Goal: Task Accomplishment & Management: Use online tool/utility

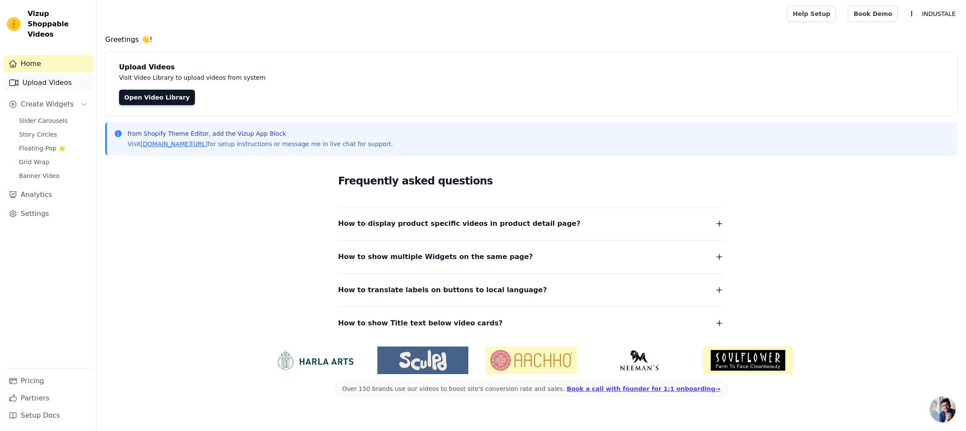
click at [38, 75] on link "Upload Videos" at bounding box center [47, 82] width 89 height 17
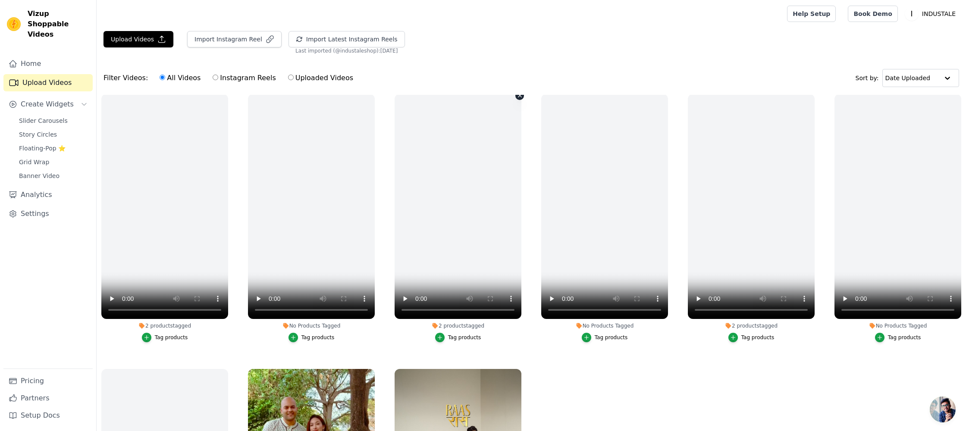
scroll to position [423, 0]
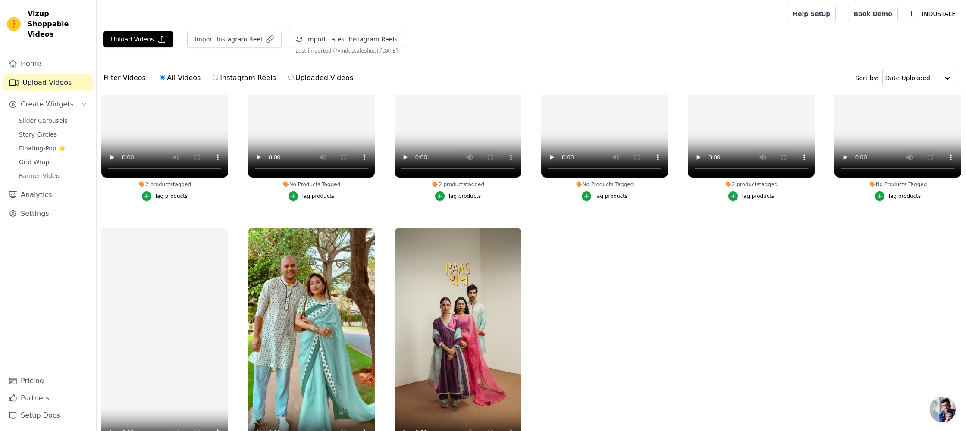
click at [222, 77] on label "Instagram Reels" at bounding box center [244, 77] width 64 height 11
click at [218, 77] on input "Instagram Reels" at bounding box center [216, 78] width 6 height 6
radio input "true"
click at [319, 40] on button "Import Latest Instagram Reels" at bounding box center [346, 39] width 116 height 16
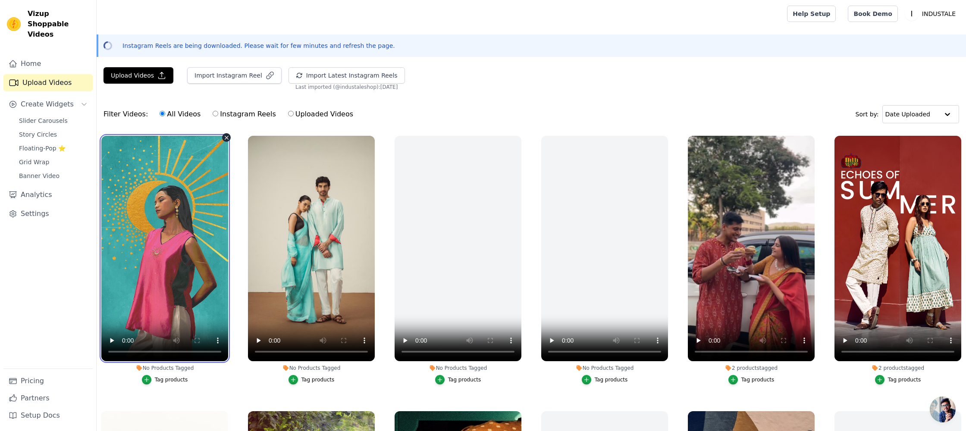
click at [201, 241] on video at bounding box center [164, 249] width 127 height 226
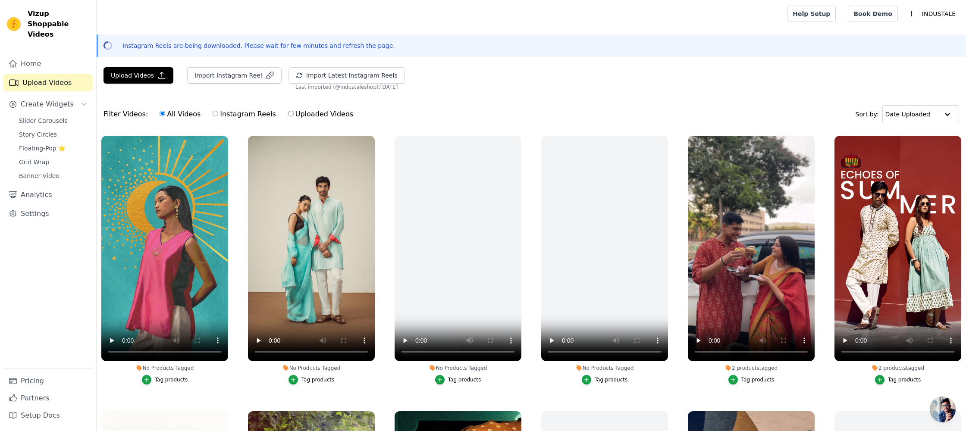
click at [157, 380] on div "Tag products" at bounding box center [171, 379] width 33 height 7
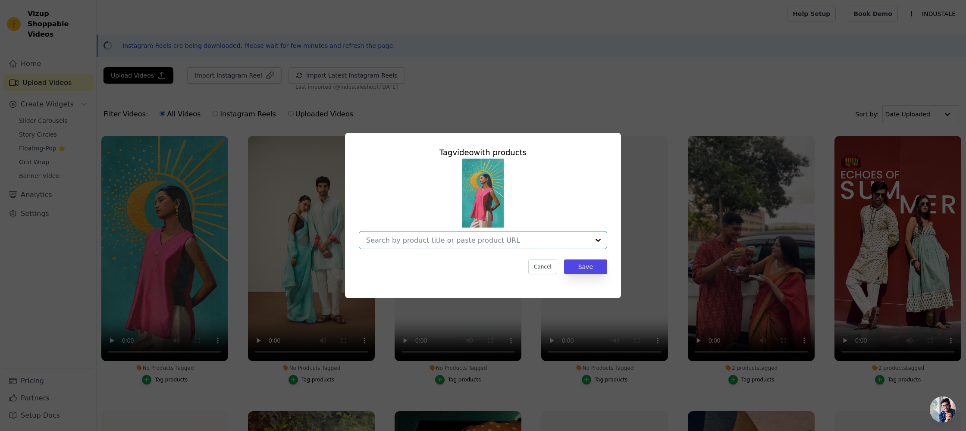
click at [461, 243] on input "No Products Tagged Tag video with products Option undefined, selected. Select i…" at bounding box center [477, 240] width 223 height 8
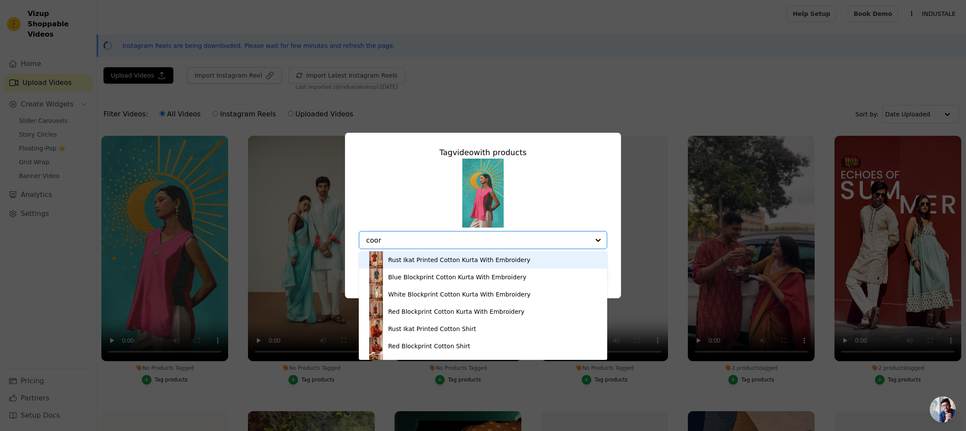
type input "coord"
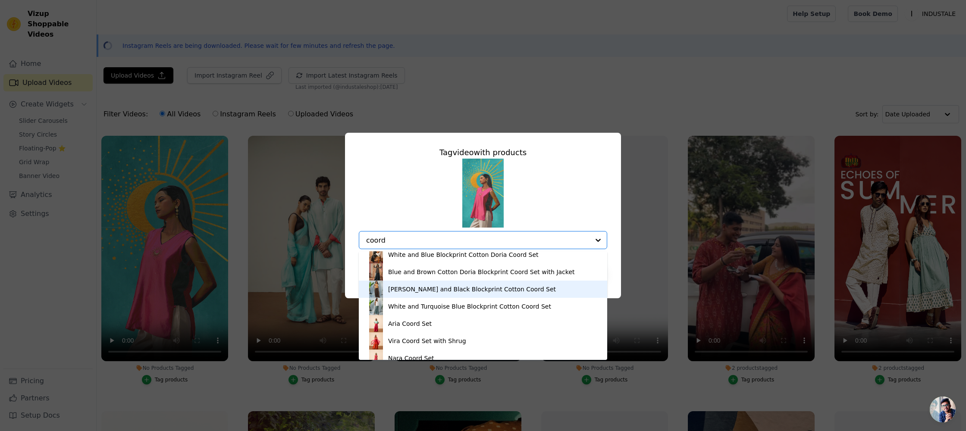
scroll to position [64, 0]
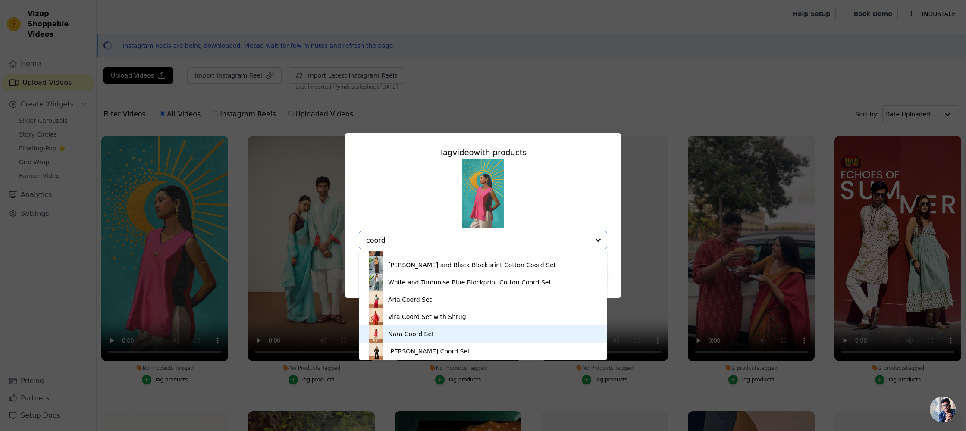
click at [414, 334] on div "Nara Coord Set" at bounding box center [411, 334] width 46 height 9
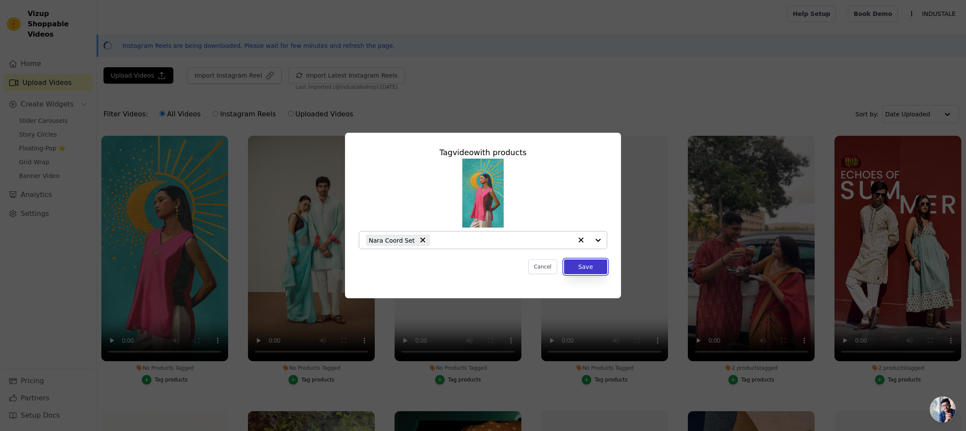
click at [582, 272] on button "Save" at bounding box center [585, 267] width 43 height 15
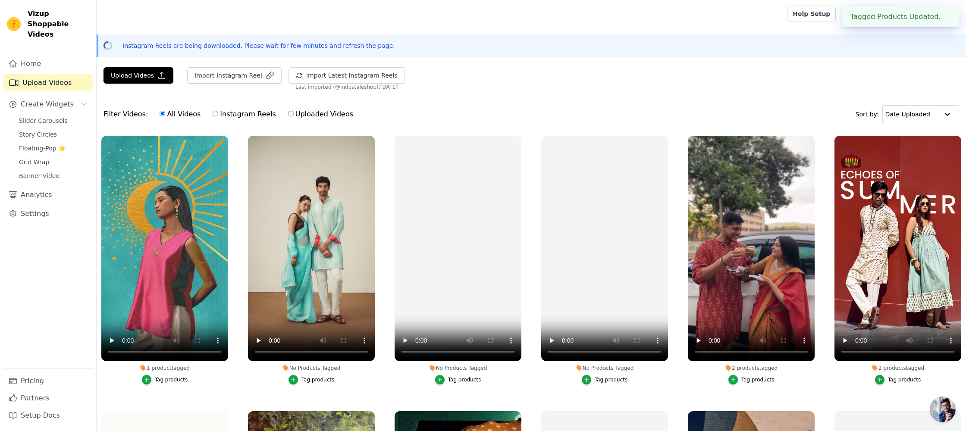
click at [312, 383] on div "Tag products" at bounding box center [317, 379] width 33 height 7
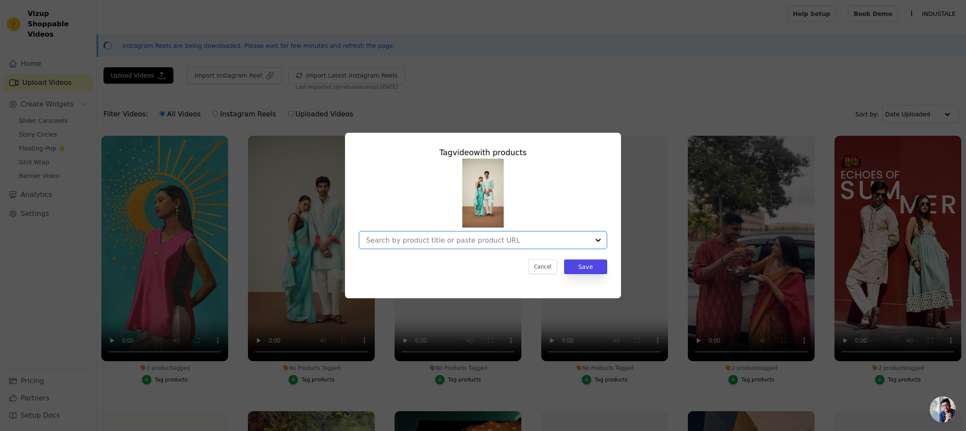
click at [450, 240] on input "No Products Tagged Tag video with products Option undefined, selected. Select i…" at bounding box center [477, 240] width 223 height 8
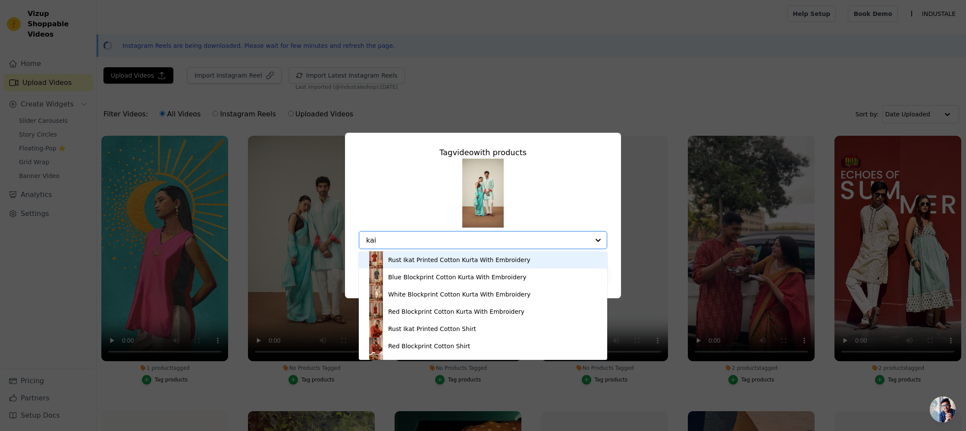
type input "kaia"
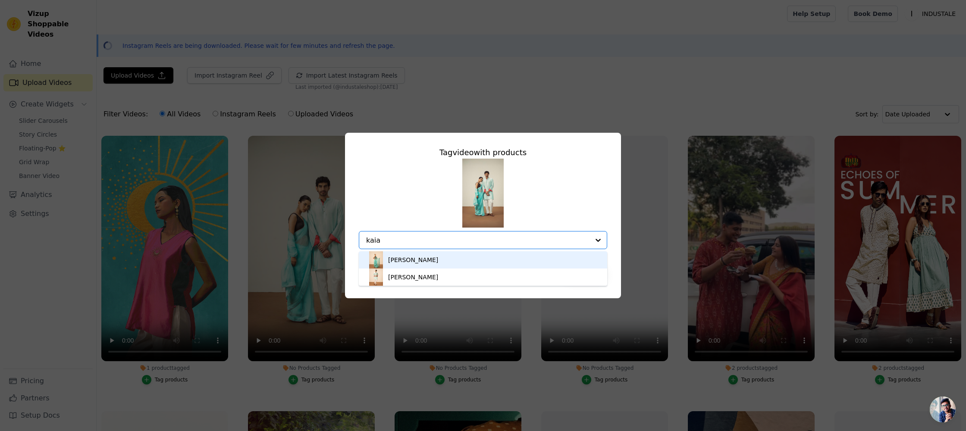
click at [432, 258] on div "[PERSON_NAME]" at bounding box center [482, 259] width 231 height 17
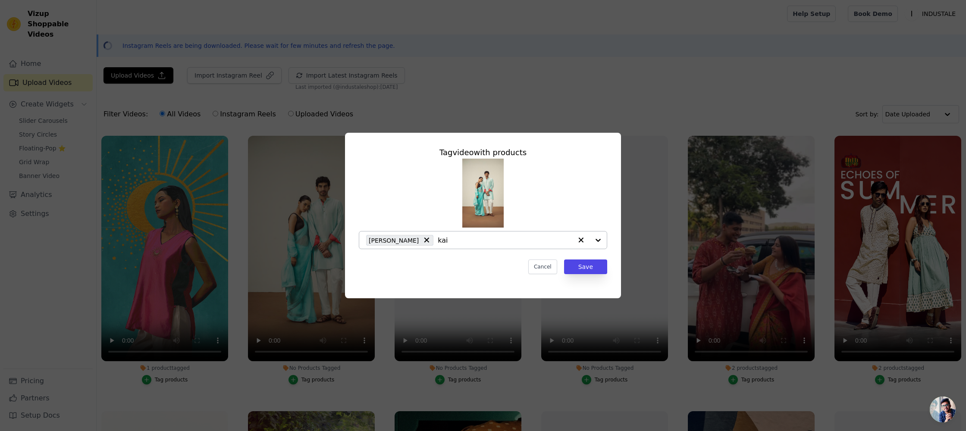
type input "kaia"
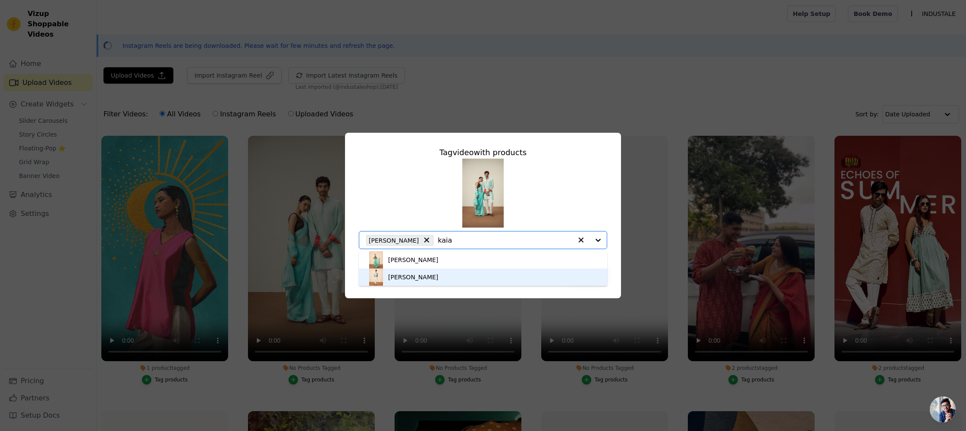
click at [423, 277] on div "[PERSON_NAME]" at bounding box center [413, 277] width 50 height 9
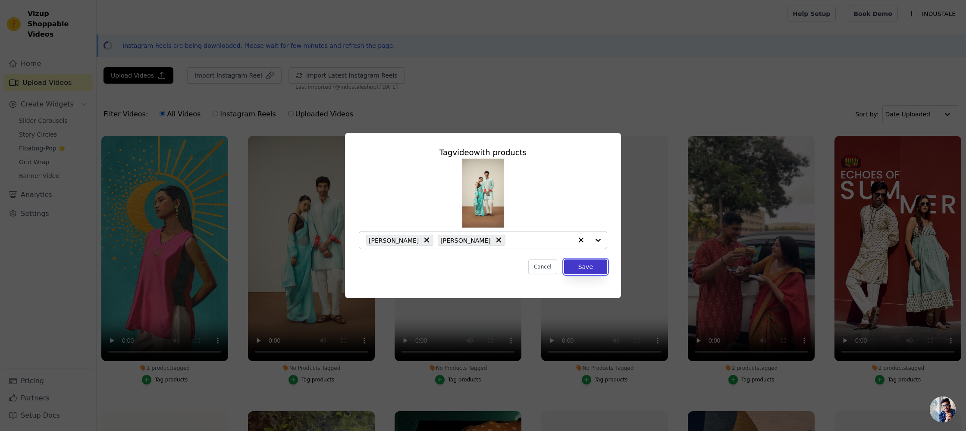
click at [595, 268] on button "Save" at bounding box center [585, 267] width 43 height 15
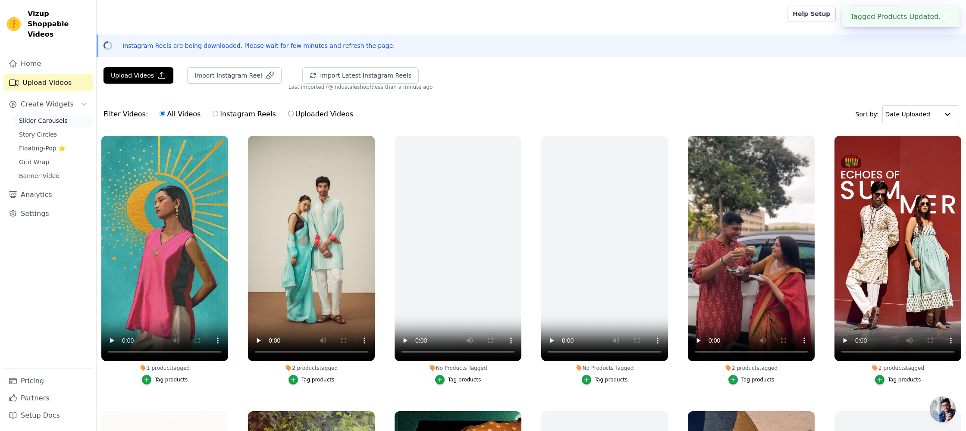
click at [39, 116] on span "Slider Carousels" at bounding box center [43, 120] width 49 height 9
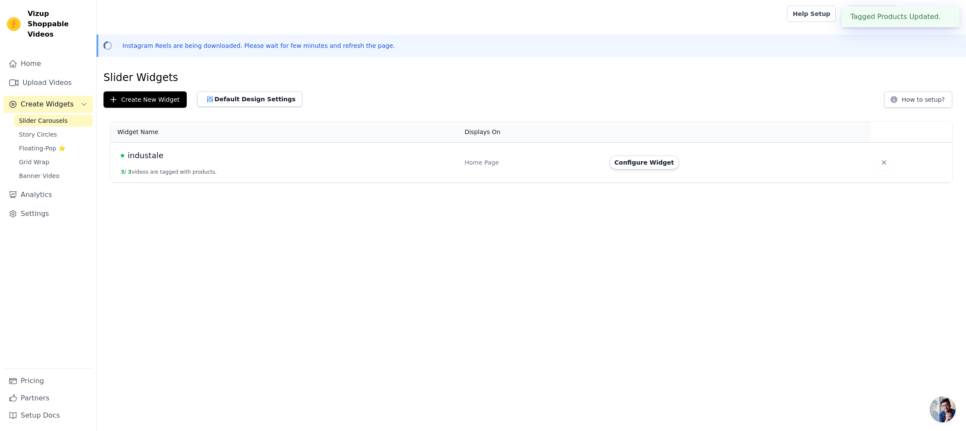
click at [164, 165] on td "industale 3 / 3 videos are tagged with products." at bounding box center [284, 163] width 349 height 40
click at [160, 158] on div "industale" at bounding box center [287, 156] width 333 height 12
click at [660, 162] on button "Configure Widget" at bounding box center [644, 163] width 70 height 14
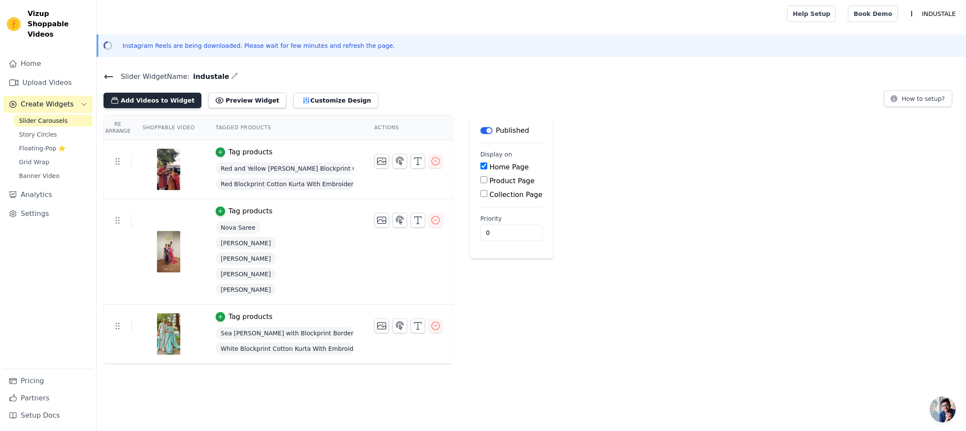
click at [147, 100] on button "Add Videos to Widget" at bounding box center [152, 101] width 98 height 16
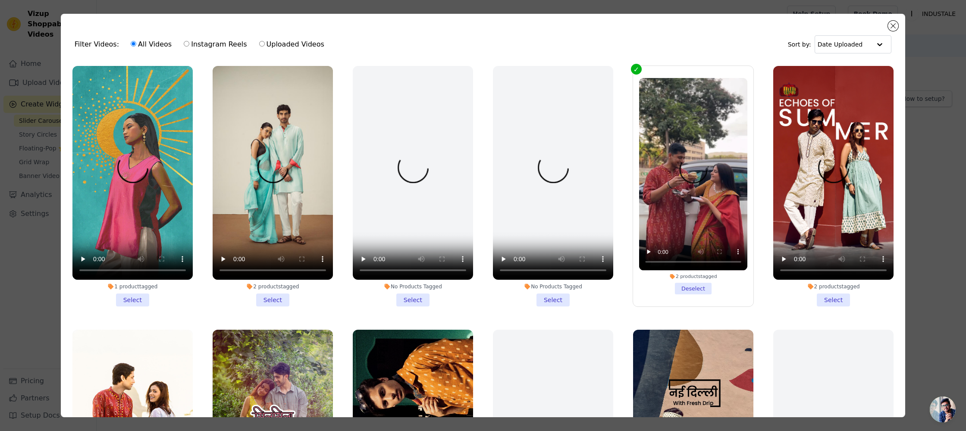
click at [131, 295] on li "1 product tagged Select" at bounding box center [132, 186] width 120 height 241
click at [0, 0] on input "1 product tagged Select" at bounding box center [0, 0] width 0 height 0
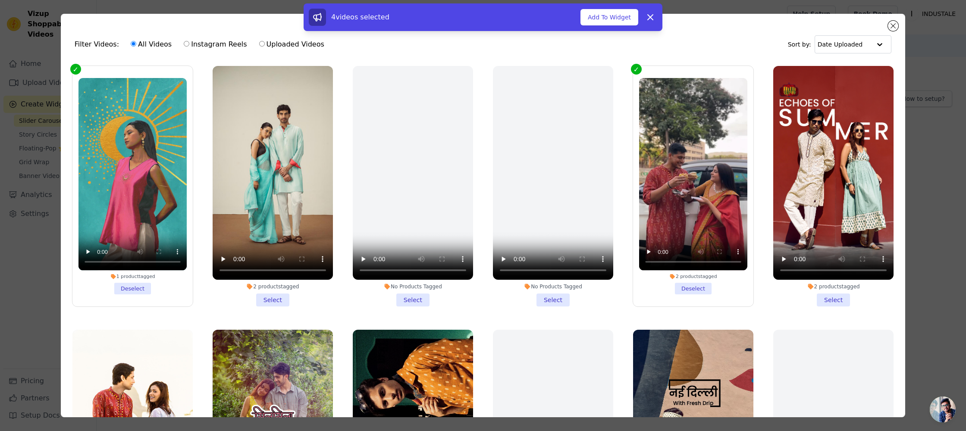
click at [278, 296] on li "2 products tagged Select" at bounding box center [273, 186] width 120 height 241
click at [325, 312] on ul "1 product tagged Deselect 2 products tagged Select No Products Tagged Select No…" at bounding box center [483, 263] width 831 height 404
click at [282, 298] on li "2 products tagged Select" at bounding box center [273, 186] width 120 height 241
click at [0, 0] on input "2 products tagged Select" at bounding box center [0, 0] width 0 height 0
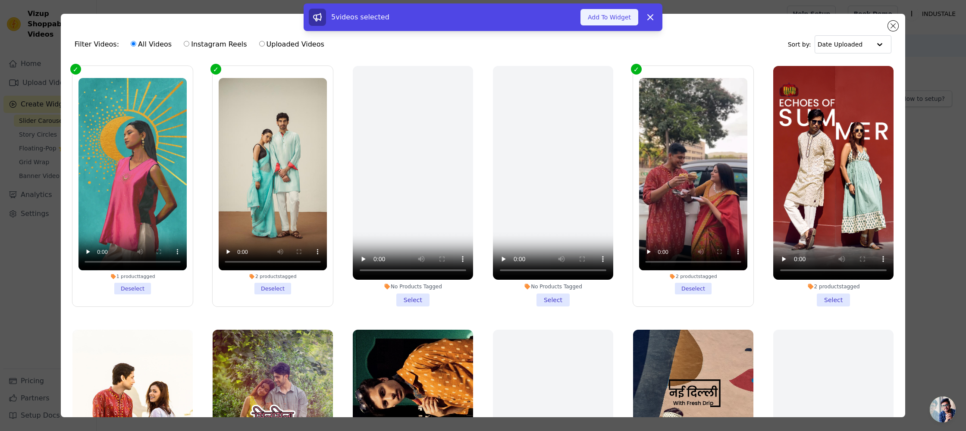
click at [605, 14] on button "Add To Widget" at bounding box center [609, 17] width 58 height 16
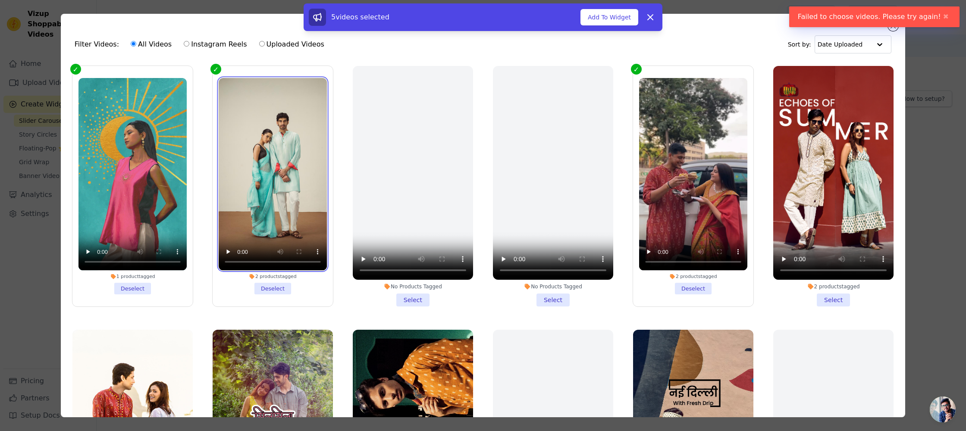
click at [240, 140] on video at bounding box center [273, 174] width 108 height 192
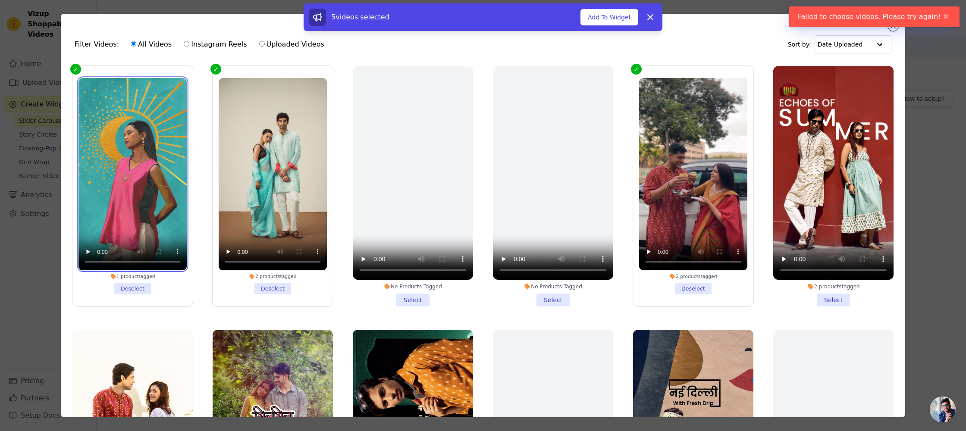
click at [141, 135] on video at bounding box center [132, 174] width 108 height 192
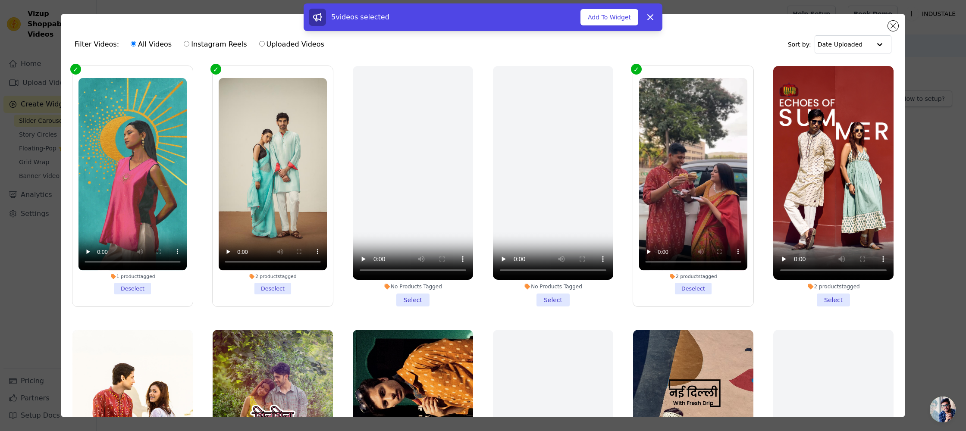
click at [191, 120] on label "1 product tagged Deselect" at bounding box center [132, 186] width 121 height 241
click at [0, 0] on input "1 product tagged Deselect" at bounding box center [0, 0] width 0 height 0
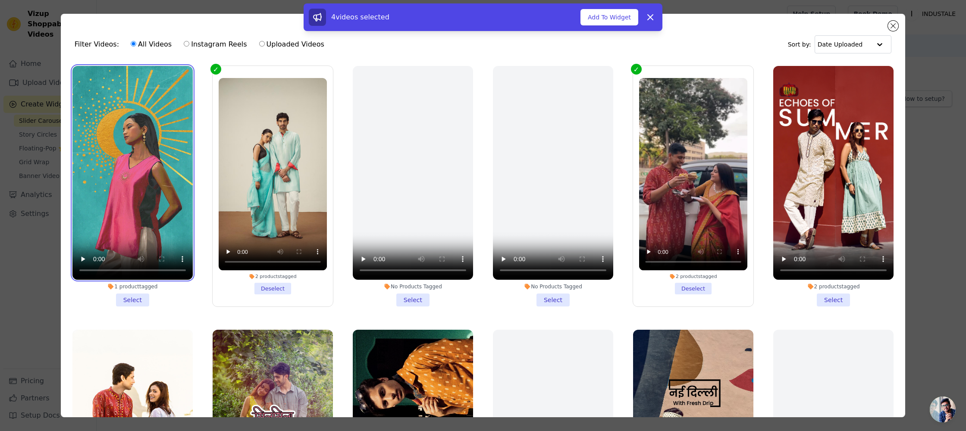
click at [122, 119] on video at bounding box center [132, 173] width 120 height 214
click at [130, 302] on li "1 product tagged Select" at bounding box center [132, 186] width 120 height 241
click at [0, 0] on input "1 product tagged Select" at bounding box center [0, 0] width 0 height 0
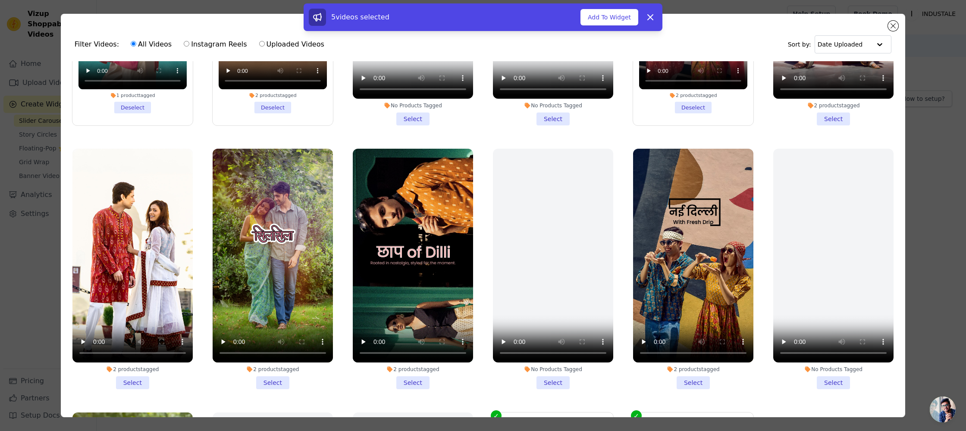
scroll to position [388, 0]
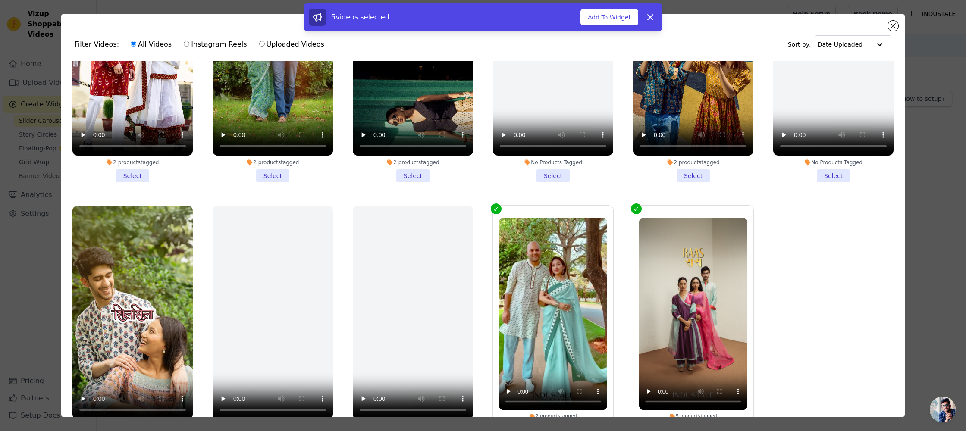
click at [500, 208] on label "2 products tagged Deselect" at bounding box center [552, 325] width 121 height 241
click at [0, 0] on input "2 products tagged Deselect" at bounding box center [0, 0] width 0 height 0
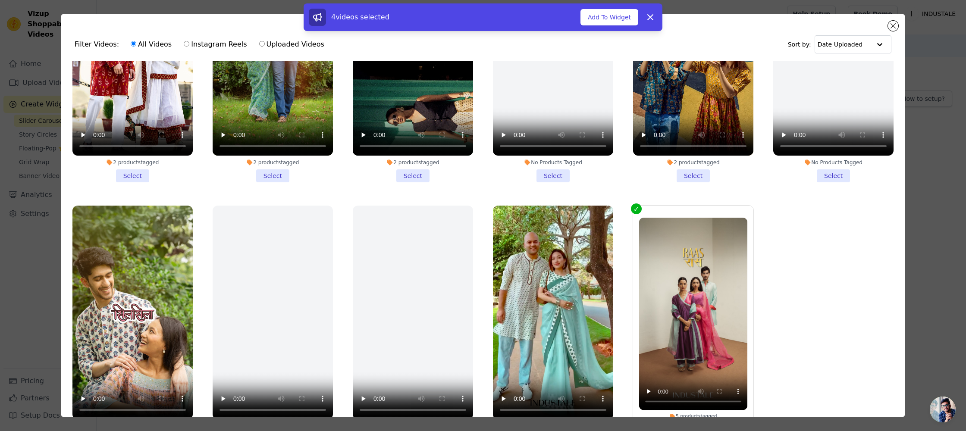
click at [633, 208] on label "5 products tagged Deselect" at bounding box center [693, 325] width 121 height 241
click at [0, 0] on input "5 products tagged Deselect" at bounding box center [0, 0] width 0 height 0
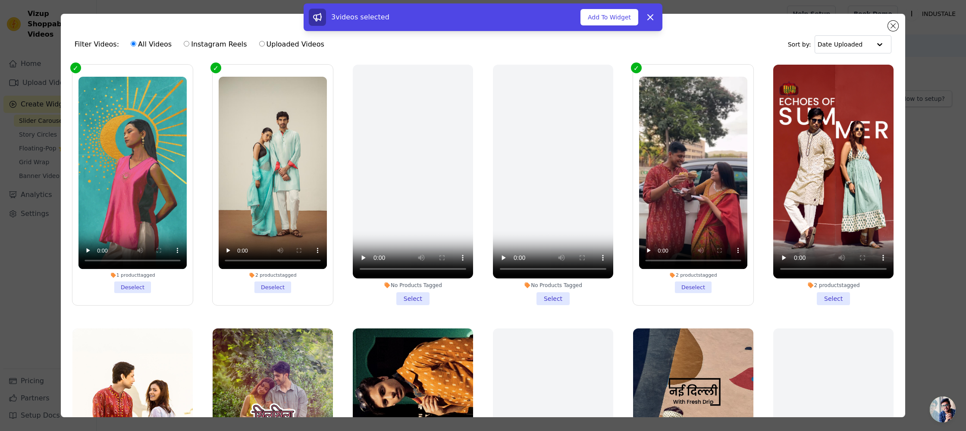
scroll to position [0, 0]
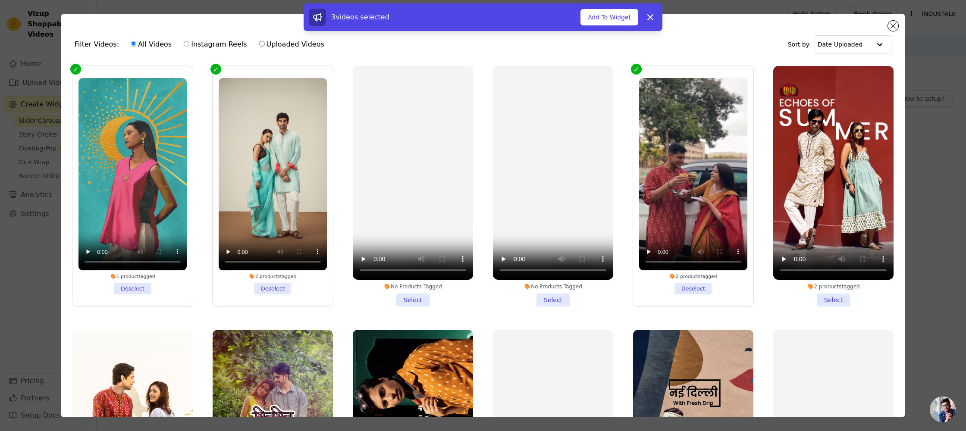
click at [638, 66] on label "2 products tagged Deselect" at bounding box center [693, 186] width 121 height 241
click at [0, 0] on input "2 products tagged Deselect" at bounding box center [0, 0] width 0 height 0
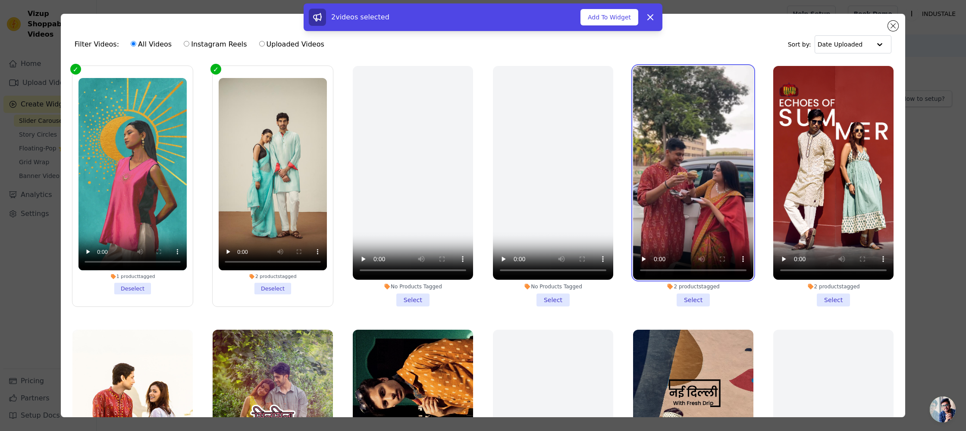
click at [638, 66] on video at bounding box center [693, 173] width 120 height 214
click at [631, 66] on div "2 products tagged Select" at bounding box center [693, 186] width 130 height 250
click at [649, 82] on video at bounding box center [693, 173] width 120 height 214
click at [894, 22] on div "2 videos selected Add To Widget Dismiss" at bounding box center [483, 18] width 966 height 31
click at [894, 26] on div "2 videos selected Add To Widget Dismiss" at bounding box center [483, 18] width 966 height 31
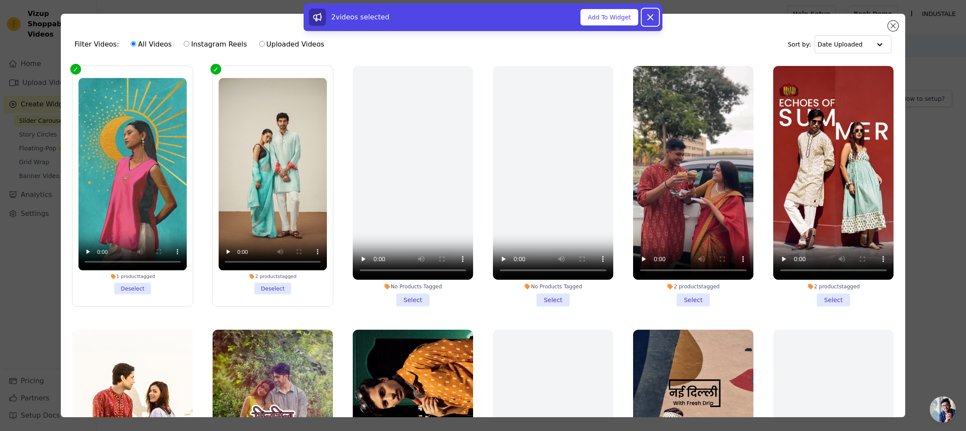
click at [649, 17] on icon at bounding box center [650, 17] width 10 height 10
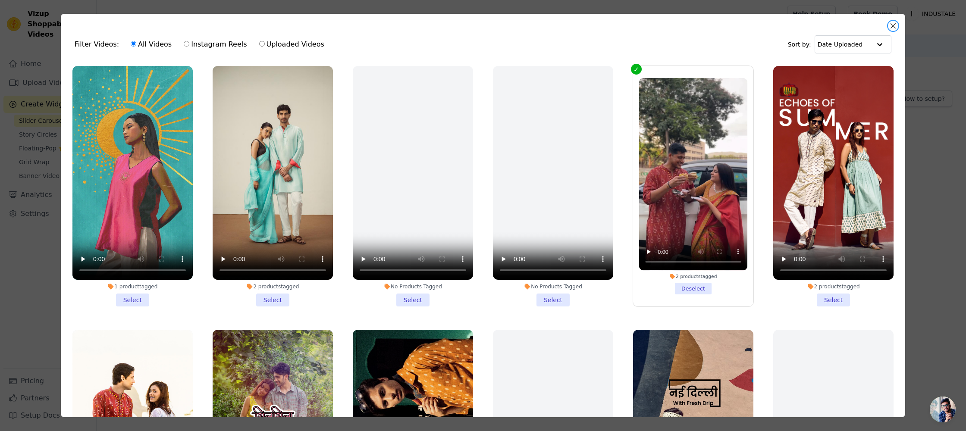
click at [897, 23] on button "Close modal" at bounding box center [893, 26] width 10 height 10
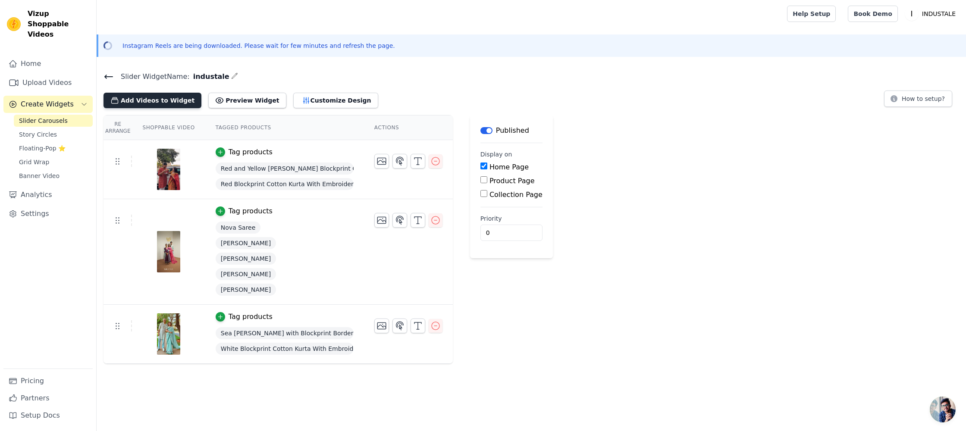
click at [135, 96] on button "Add Videos to Widget" at bounding box center [152, 101] width 98 height 16
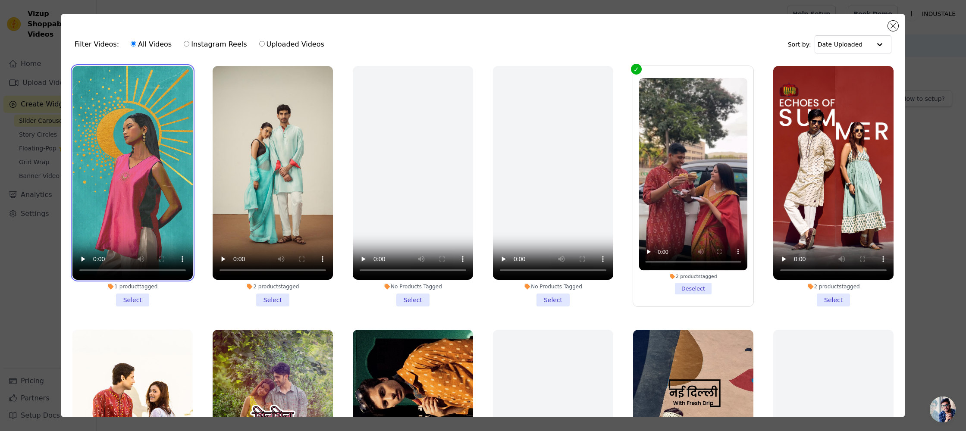
click at [129, 66] on video at bounding box center [132, 173] width 120 height 214
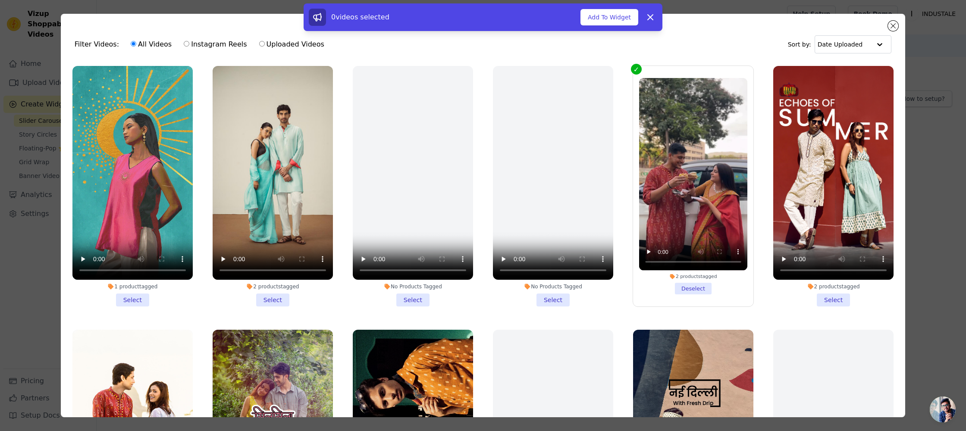
click at [135, 300] on li "1 product tagged Select" at bounding box center [132, 186] width 120 height 241
click at [0, 0] on input "1 product tagged Select" at bounding box center [0, 0] width 0 height 0
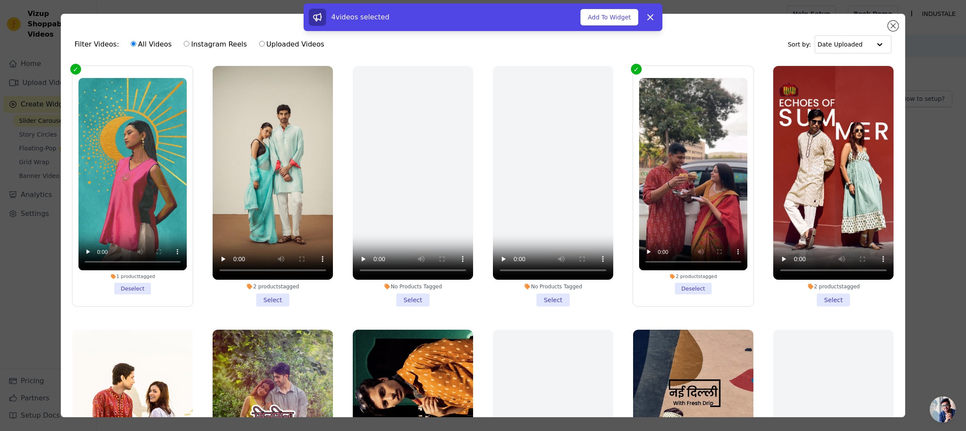
click at [267, 297] on li "2 products tagged Select" at bounding box center [273, 186] width 120 height 241
click at [0, 0] on input "2 products tagged Select" at bounding box center [0, 0] width 0 height 0
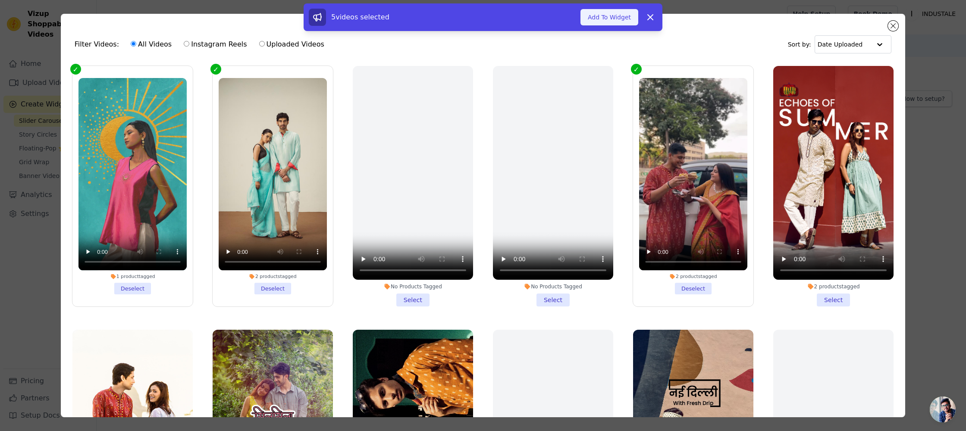
click at [616, 16] on button "Add To Widget" at bounding box center [609, 17] width 58 height 16
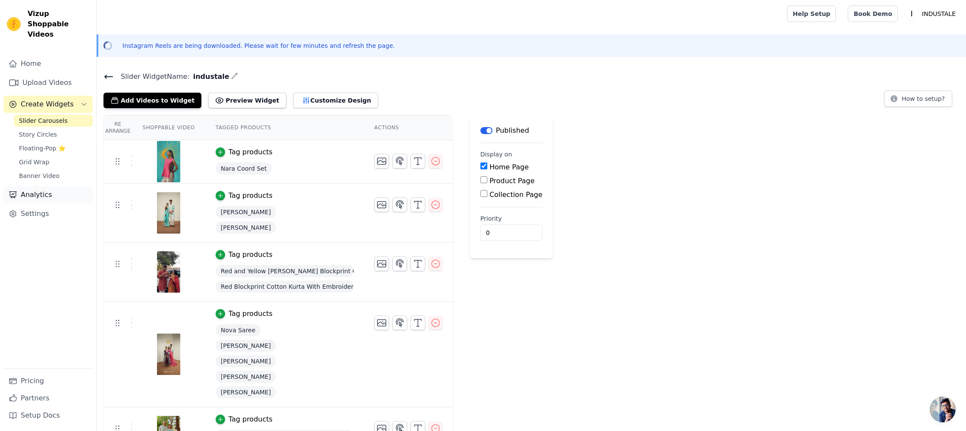
drag, startPoint x: 22, startPoint y: 183, endPoint x: 58, endPoint y: 187, distance: 36.4
click at [22, 186] on link "Analytics" at bounding box center [47, 194] width 89 height 17
